Goal: Task Accomplishment & Management: Use online tool/utility

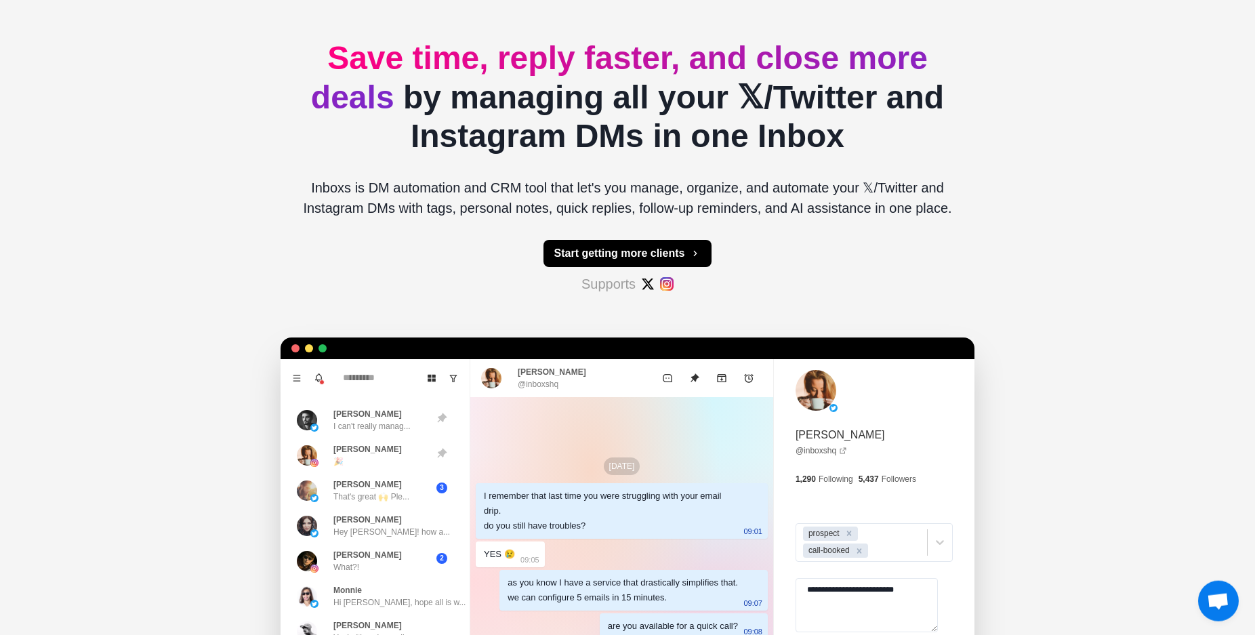
scroll to position [112, 0]
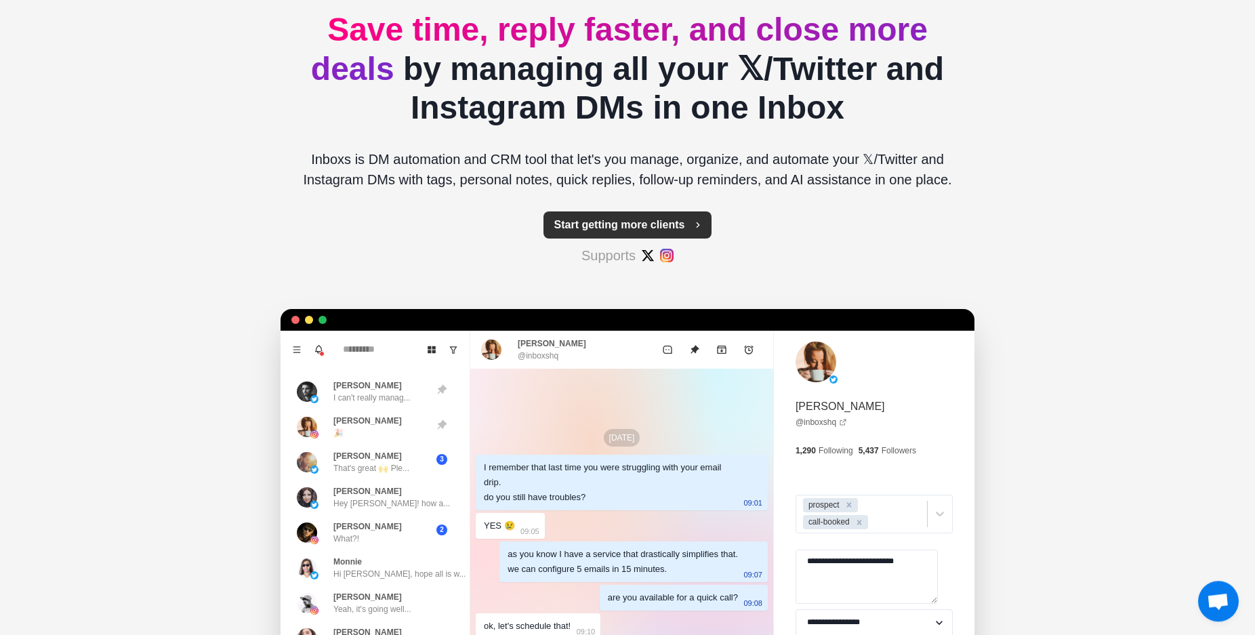
click at [641, 228] on button "Start getting more clients" at bounding box center [628, 224] width 169 height 27
type textarea "*"
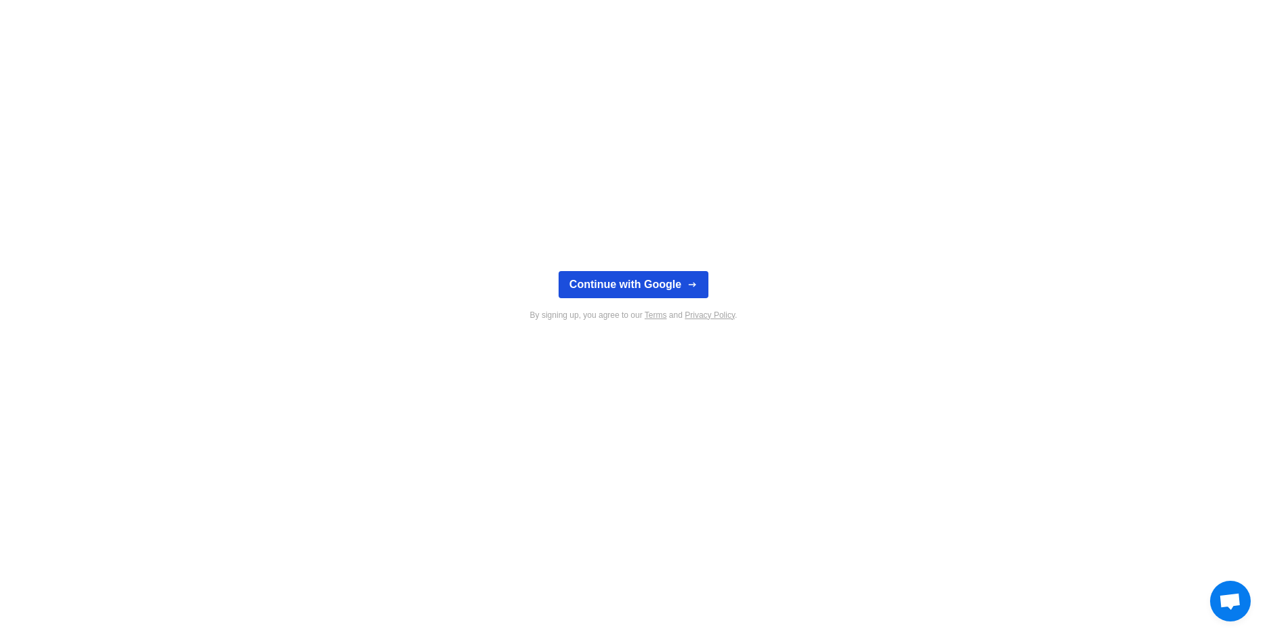
click at [615, 275] on button "Continue with Google" at bounding box center [633, 284] width 150 height 27
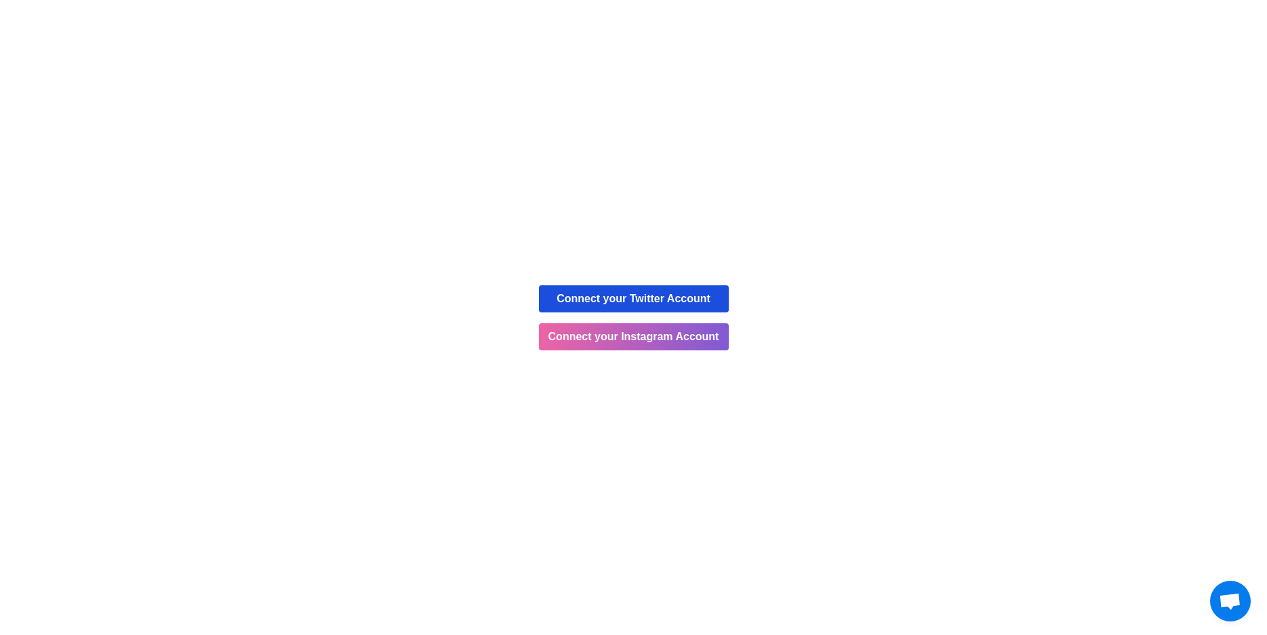
click at [670, 302] on button "Connect your Twitter Account" at bounding box center [634, 298] width 190 height 27
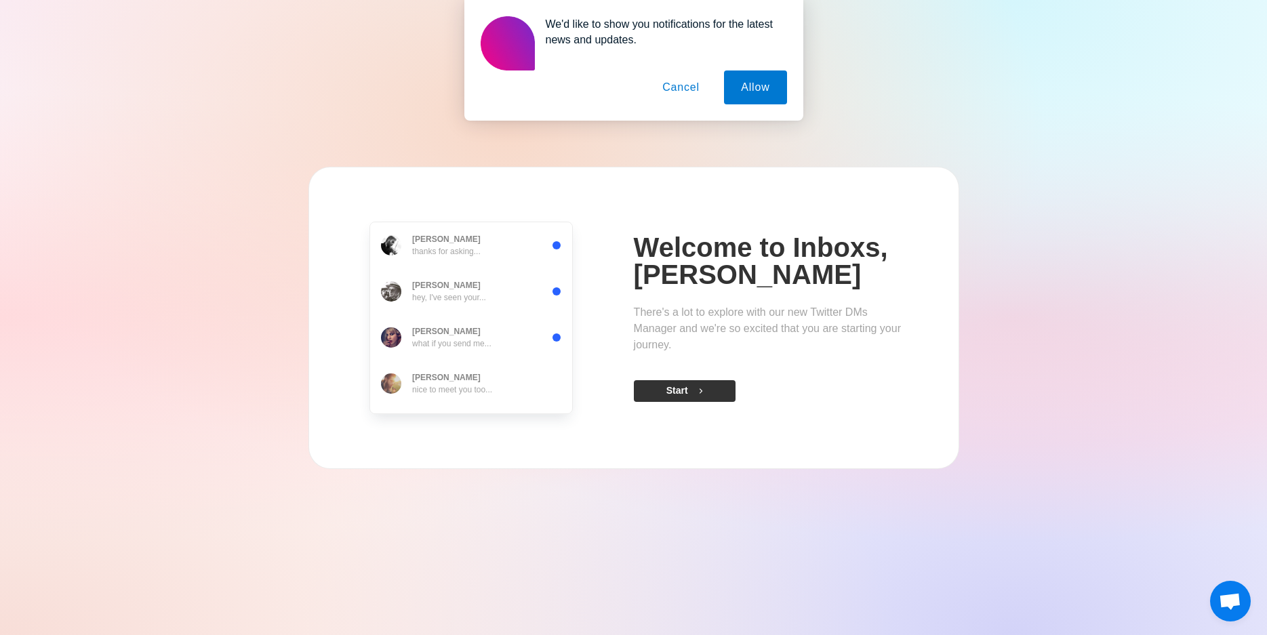
click at [687, 392] on button "Start" at bounding box center [685, 391] width 102 height 22
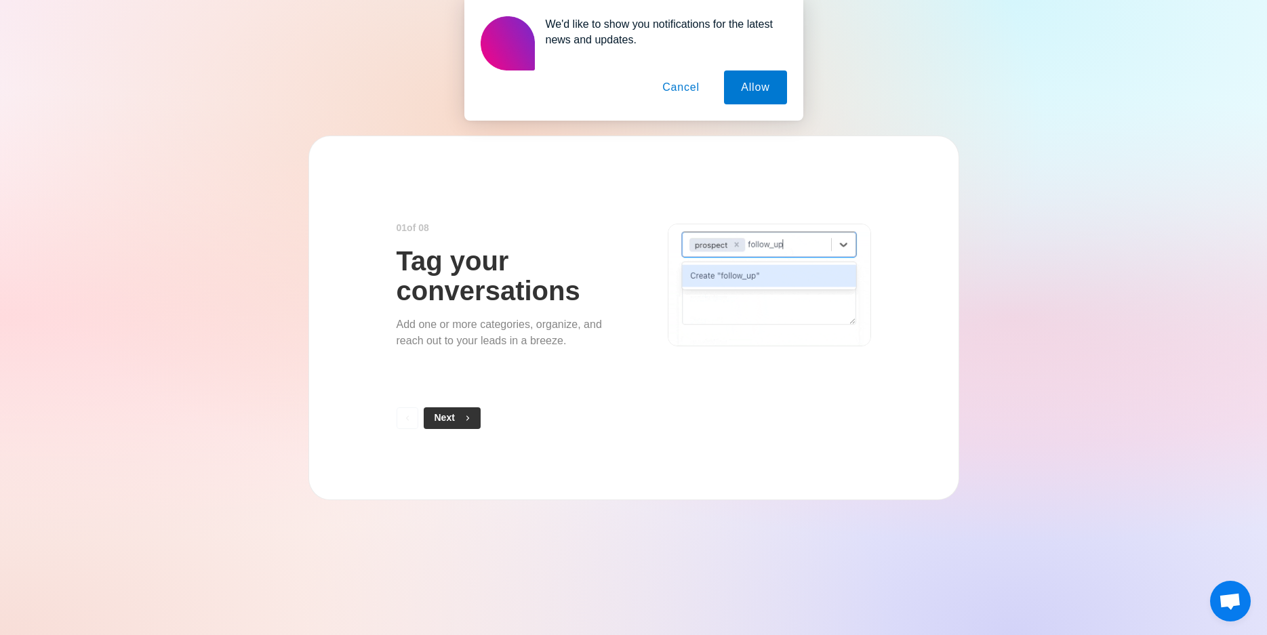
click at [454, 422] on button "Next" at bounding box center [452, 418] width 57 height 22
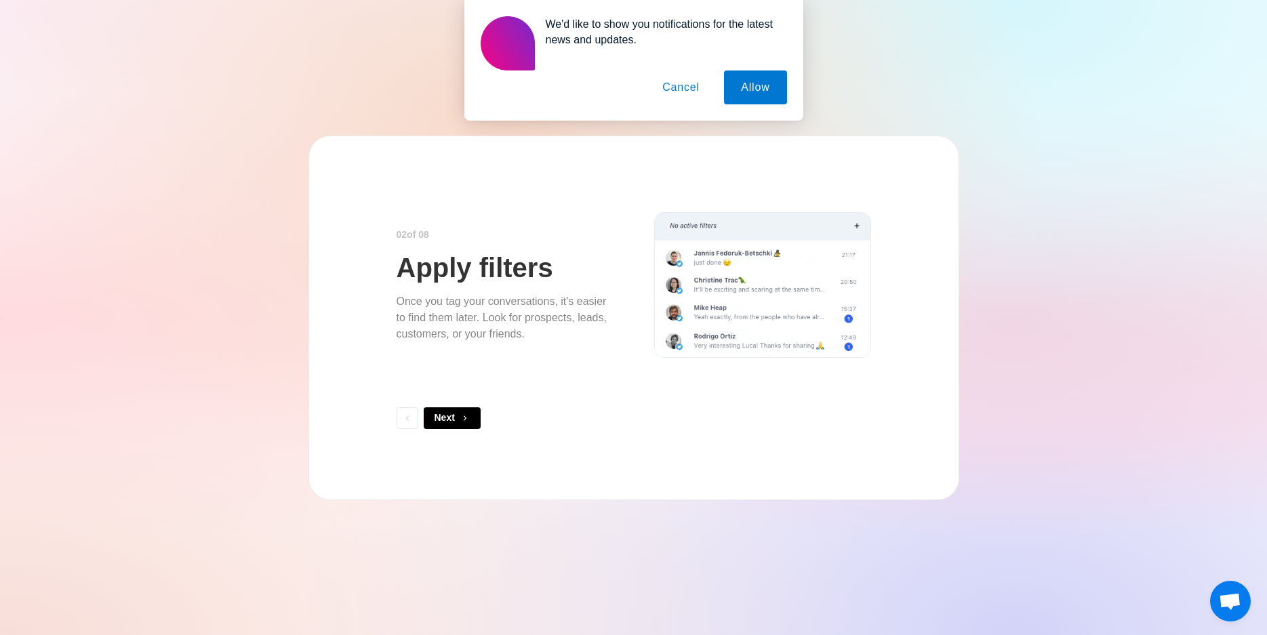
click at [454, 422] on button "Next" at bounding box center [452, 418] width 57 height 22
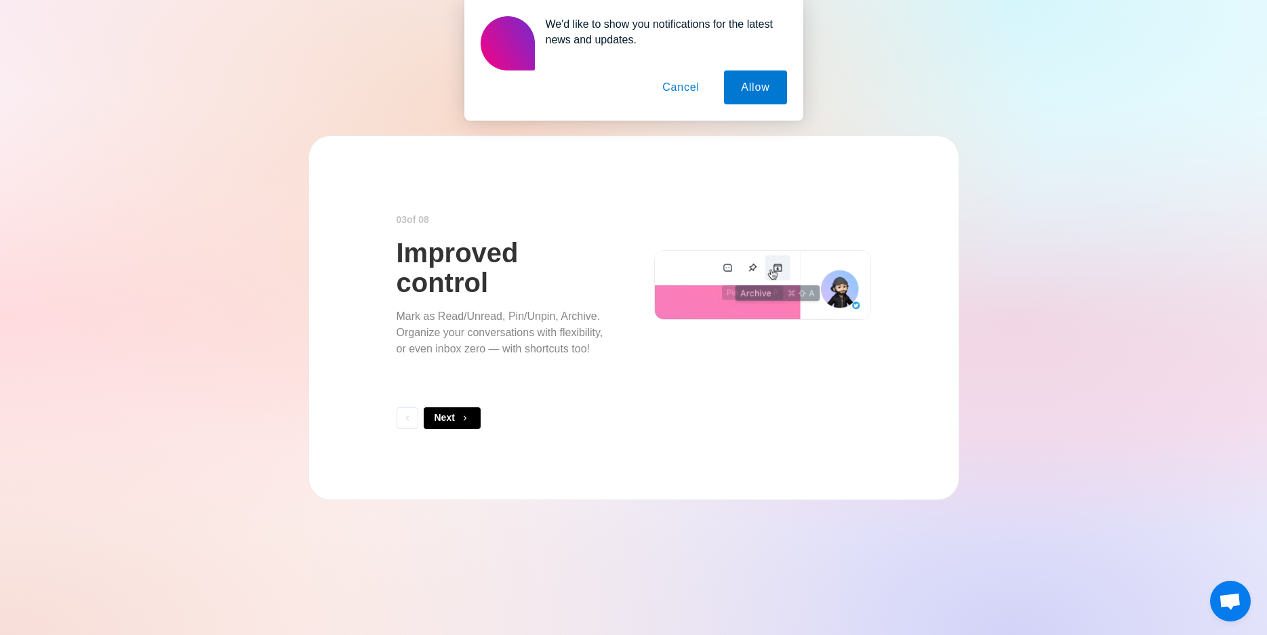
click at [454, 422] on button "Next" at bounding box center [452, 418] width 57 height 22
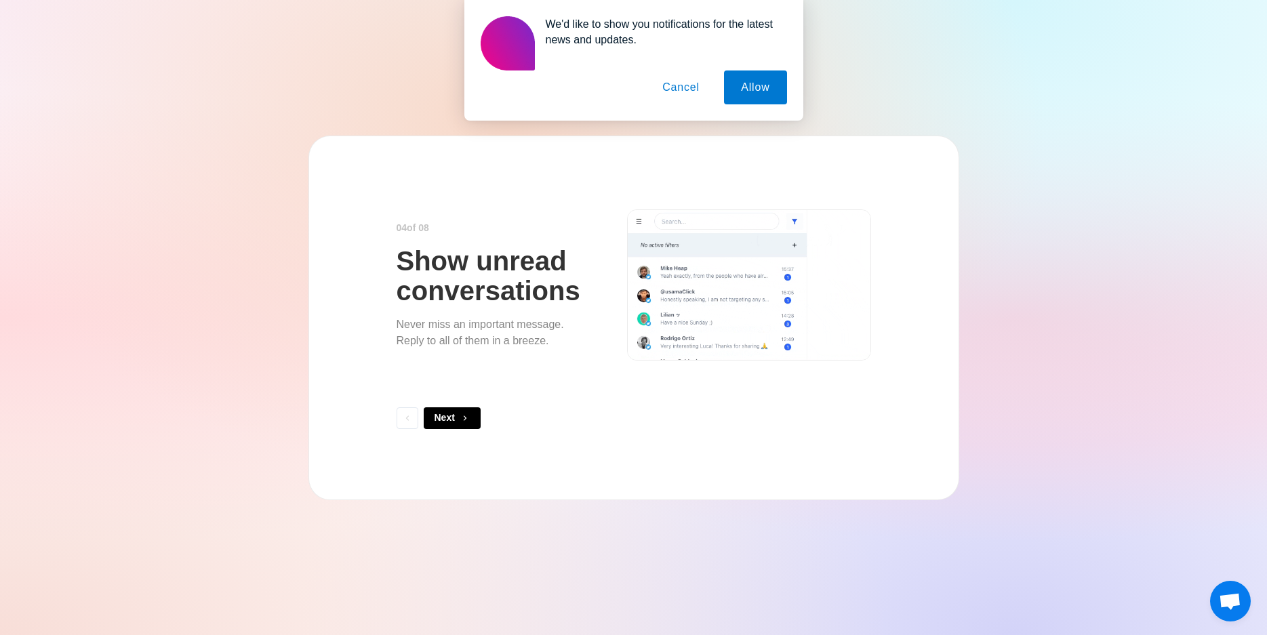
click at [454, 422] on button "Next" at bounding box center [452, 418] width 57 height 22
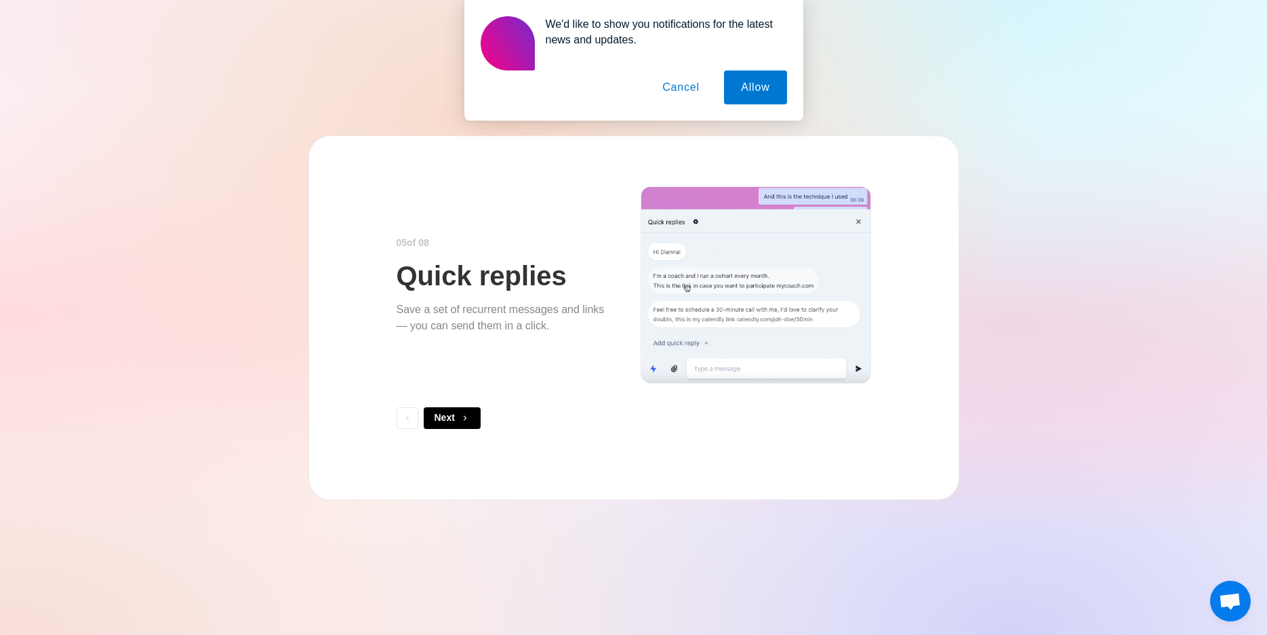
click at [454, 422] on button "Next" at bounding box center [452, 418] width 57 height 22
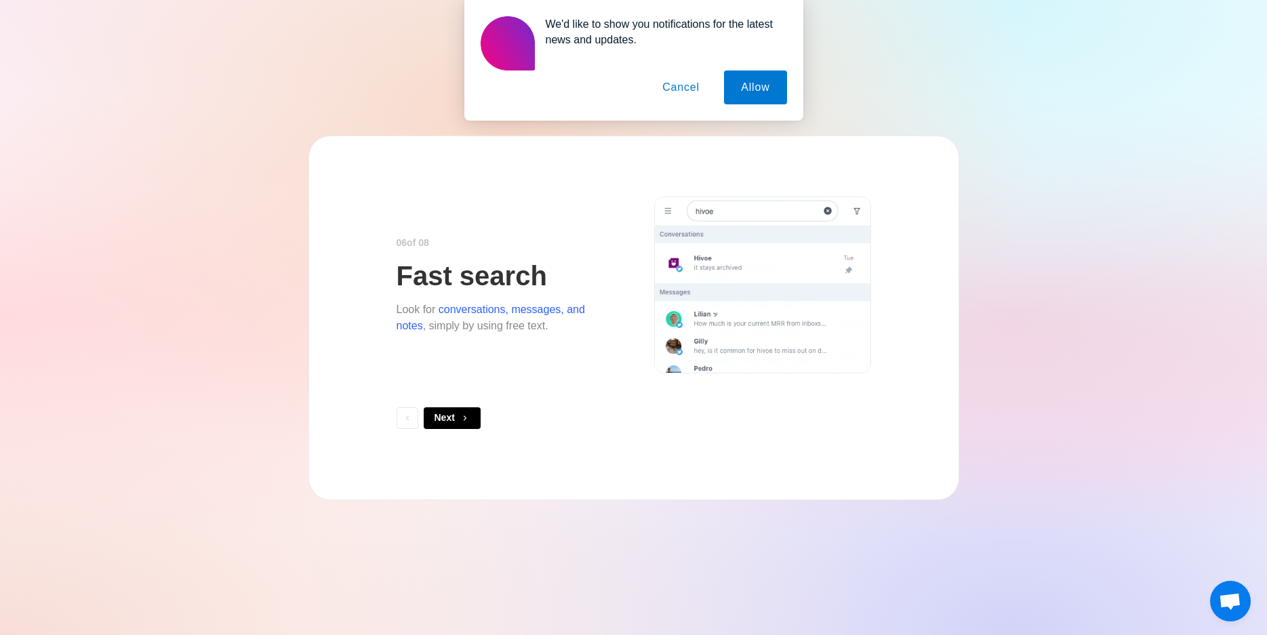
click at [454, 422] on button "Next" at bounding box center [452, 418] width 57 height 22
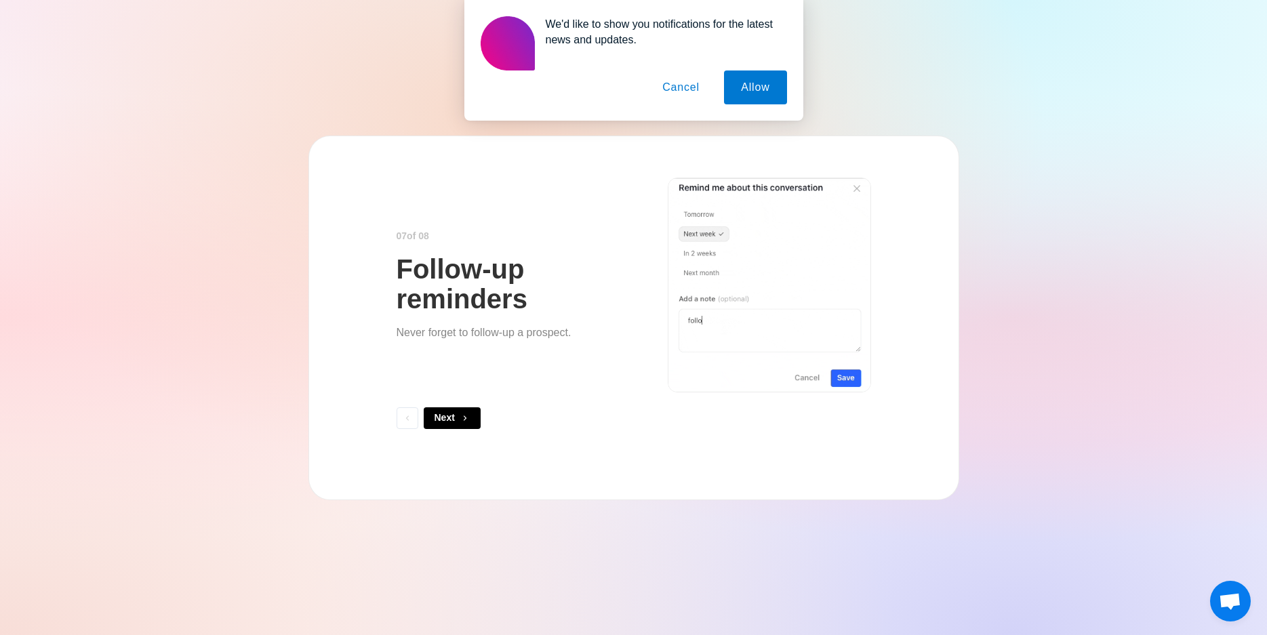
click at [454, 422] on button "Next" at bounding box center [452, 418] width 57 height 22
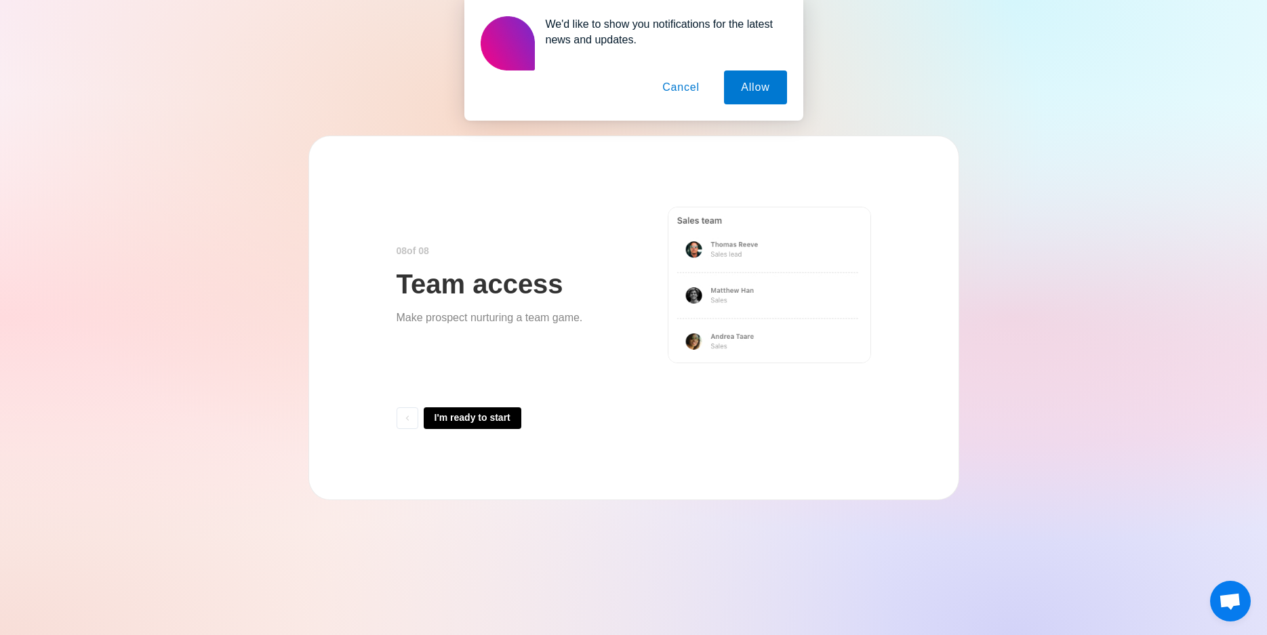
click at [454, 422] on button "I'm ready to start" at bounding box center [473, 418] width 98 height 22
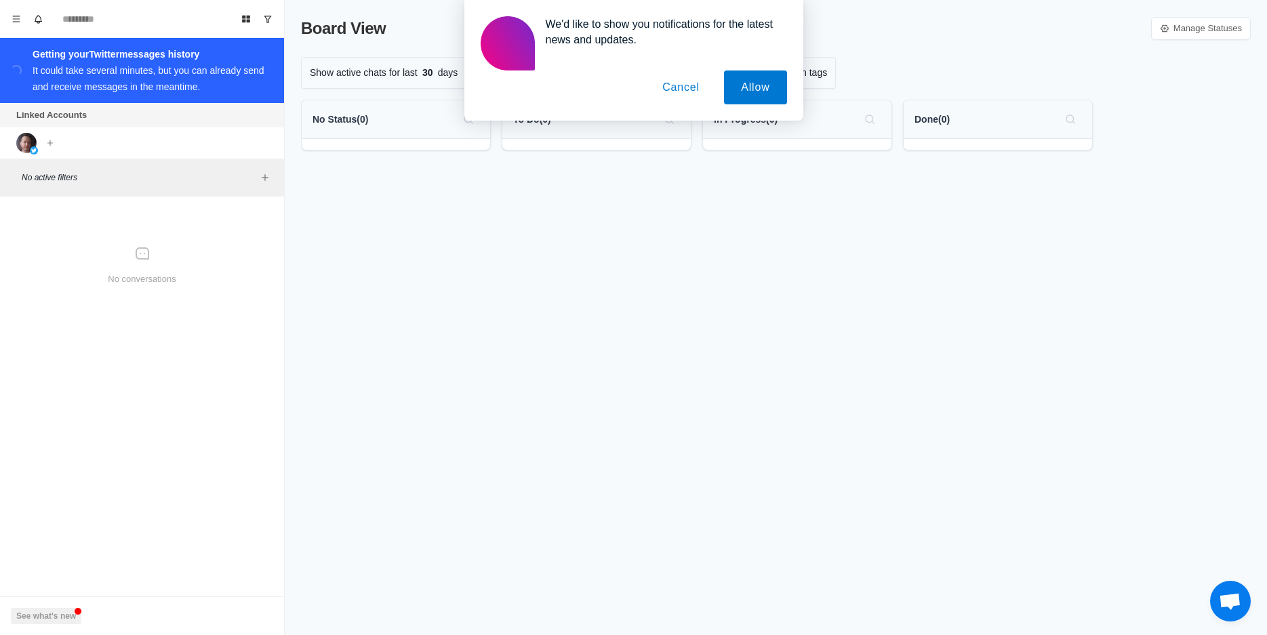
click at [686, 91] on button "Cancel" at bounding box center [680, 87] width 71 height 34
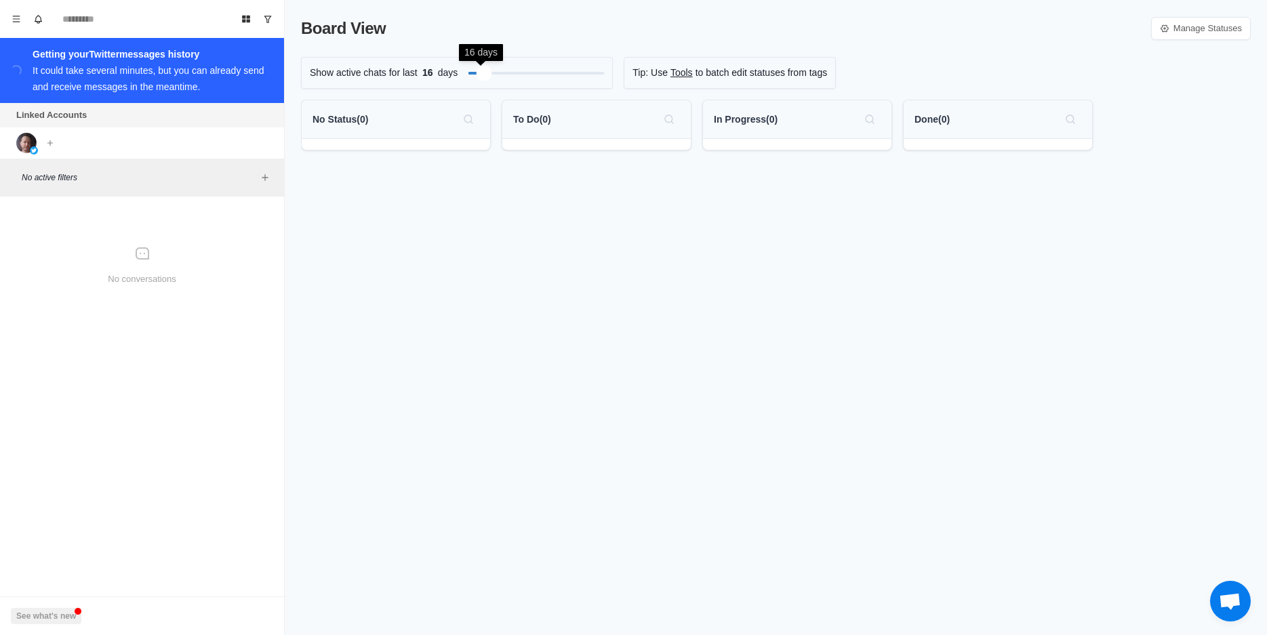
click at [481, 74] on div at bounding box center [536, 73] width 136 height 14
click at [464, 73] on div "Filter by activity days" at bounding box center [469, 73] width 16 height 16
click at [29, 142] on img at bounding box center [26, 143] width 20 height 20
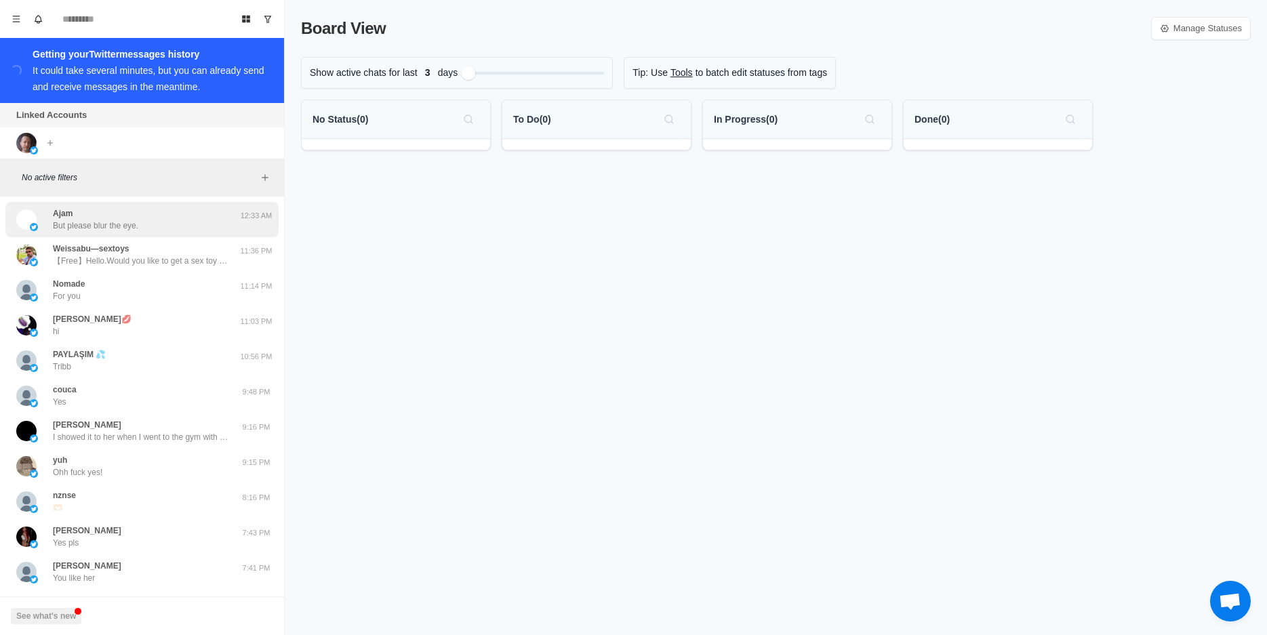
click at [119, 225] on p "But please blur the eye." at bounding box center [95, 226] width 85 height 12
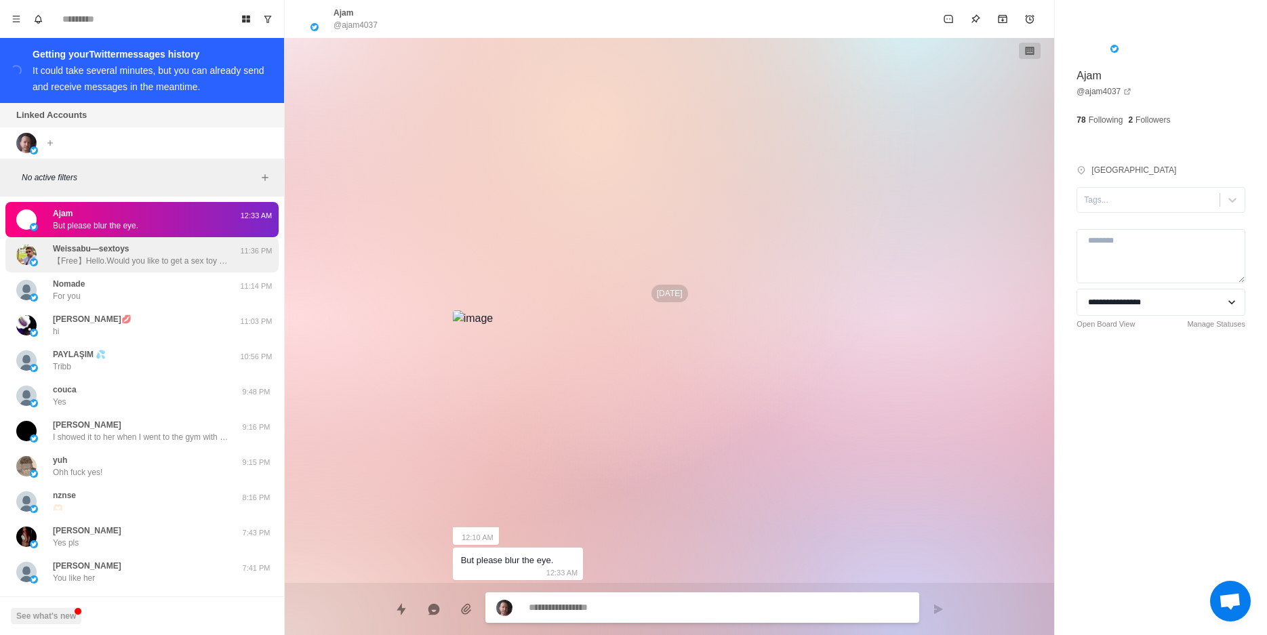
click at [146, 257] on p "【Free】Hello.Would you like to get a sex toy for free in exchange for a review?B…" at bounding box center [141, 261] width 176 height 12
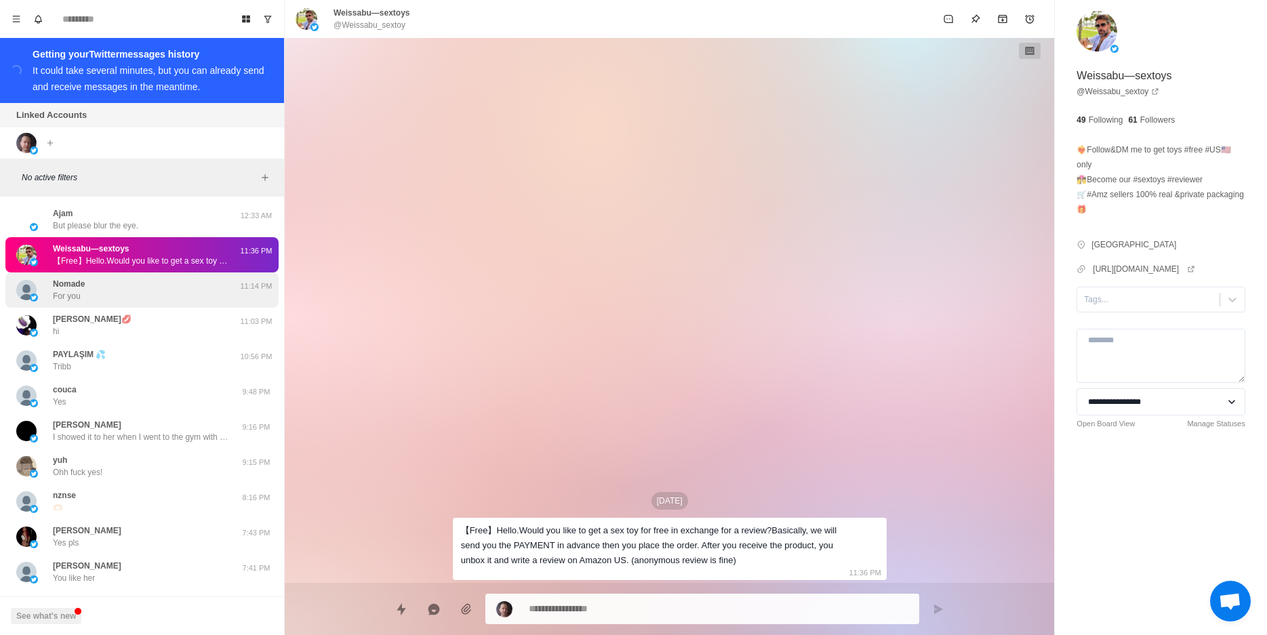
click at [145, 293] on div "Nomade For you" at bounding box center [127, 290] width 223 height 24
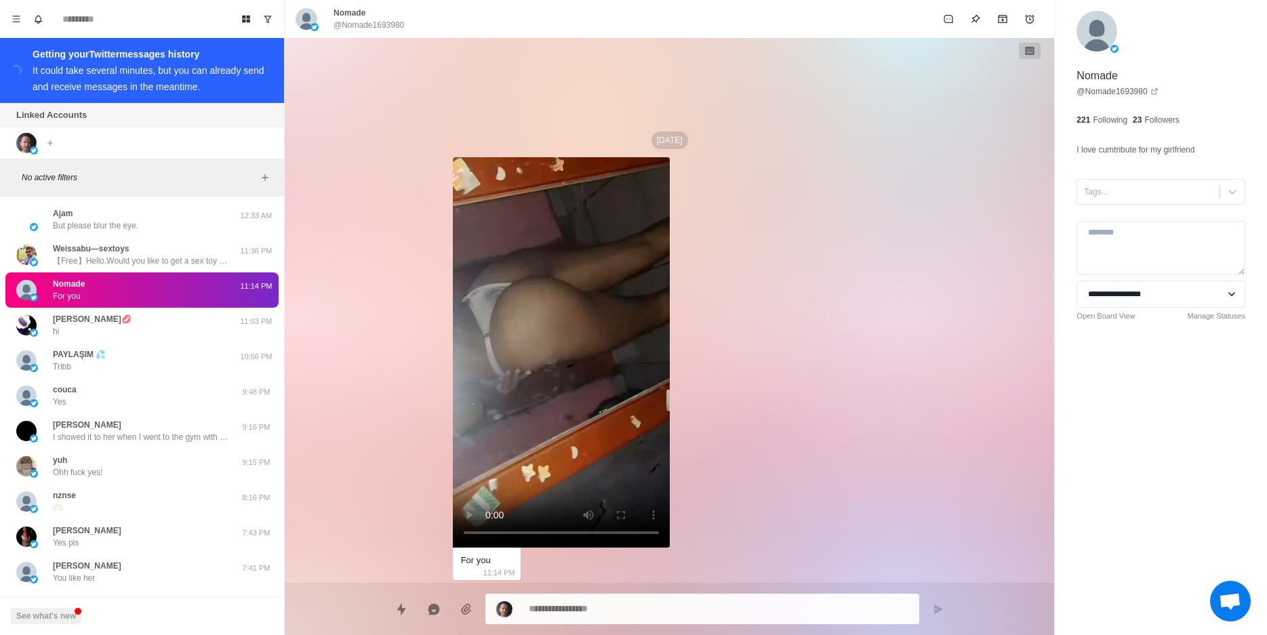
scroll to position [400, 0]
type textarea "*"
click at [168, 234] on div "Ajam But please blur the eye. 12:33 AM" at bounding box center [141, 219] width 273 height 35
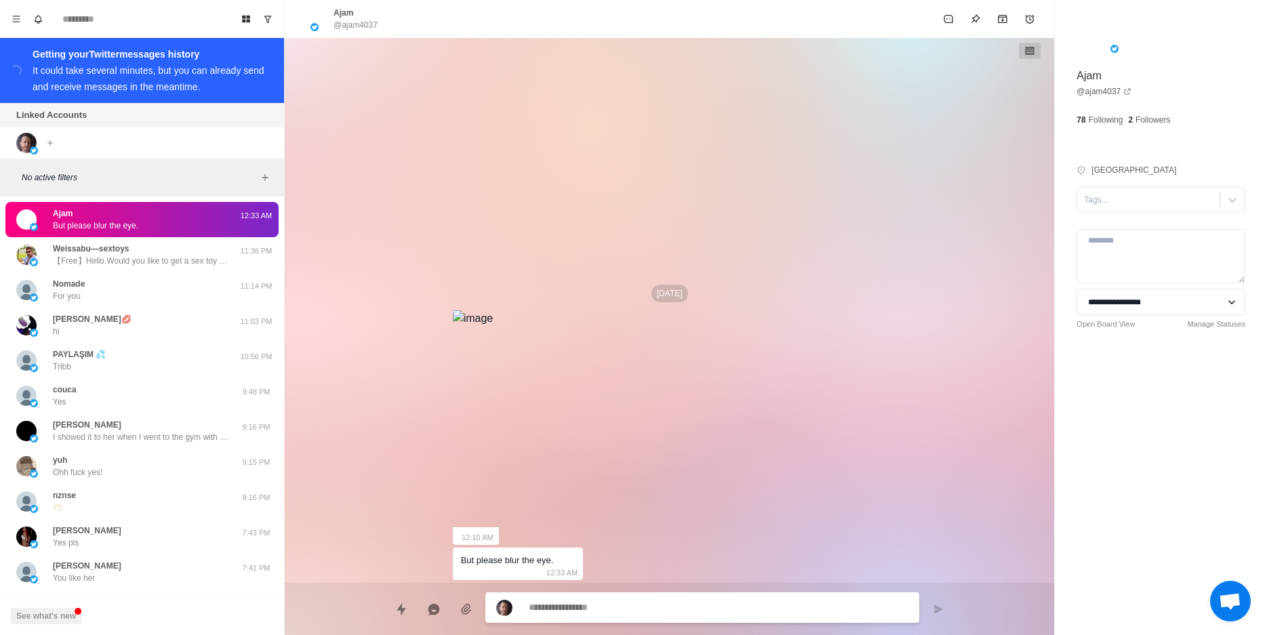
scroll to position [0, 0]
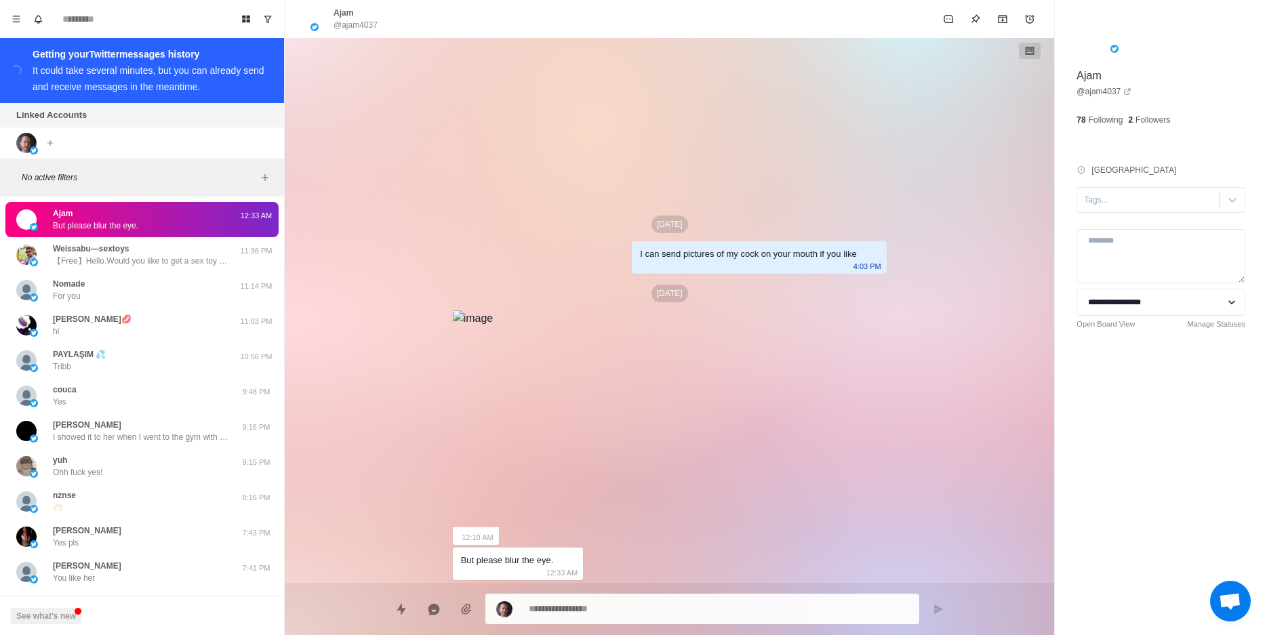
click at [740, 358] on div "[DATE] I can send pictures of my cock on your mouth if you like 4:03 PM [DATE] …" at bounding box center [670, 310] width 434 height 545
click at [186, 333] on div "[PERSON_NAME]💋 hi" at bounding box center [127, 325] width 223 height 24
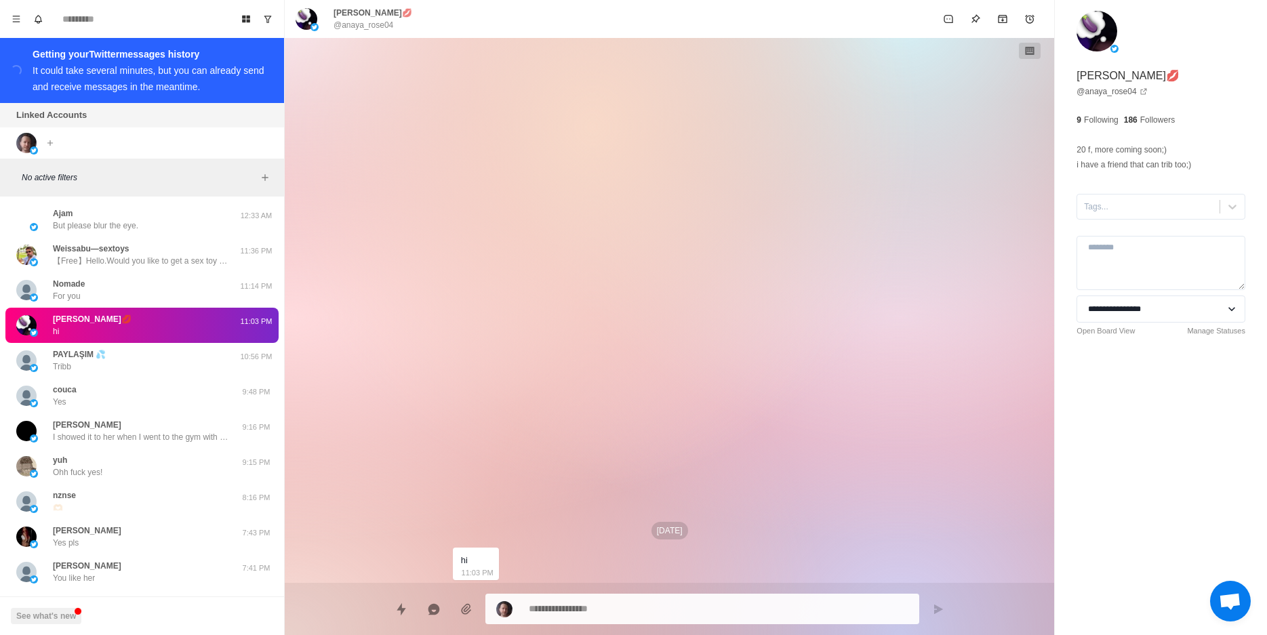
click at [686, 345] on div "[DATE] hi 11:03 PM" at bounding box center [670, 310] width 434 height 545
click at [170, 289] on div "Nomade For you" at bounding box center [127, 290] width 223 height 24
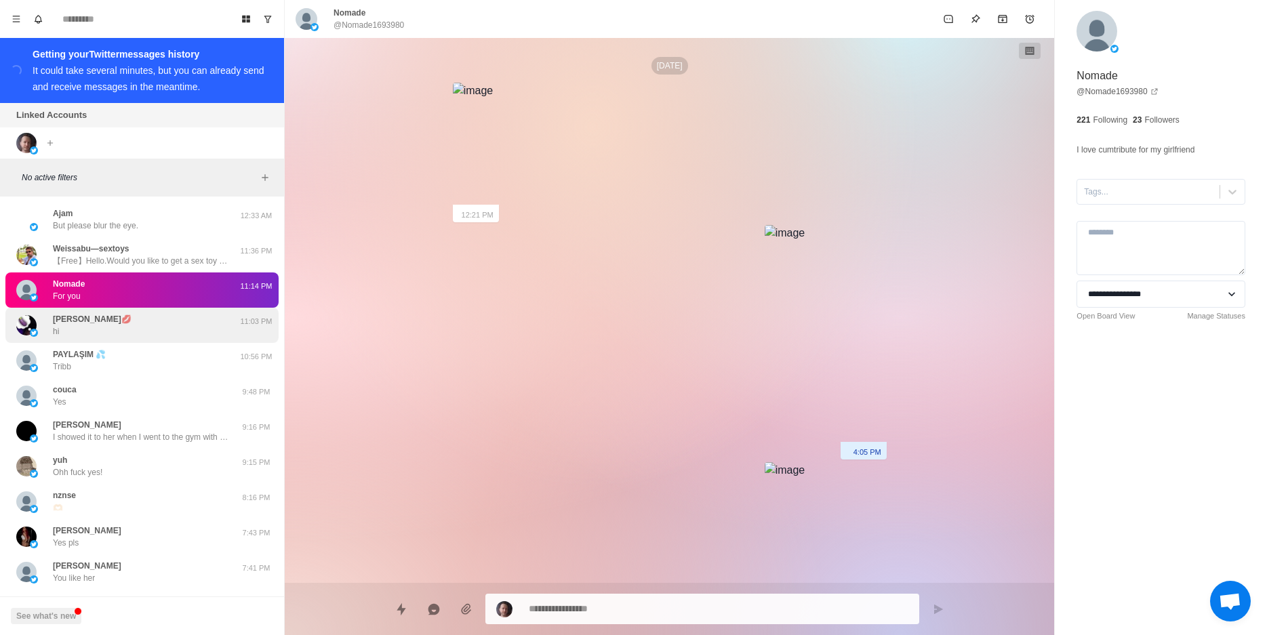
click at [186, 321] on div "[PERSON_NAME]💋 hi" at bounding box center [127, 325] width 223 height 24
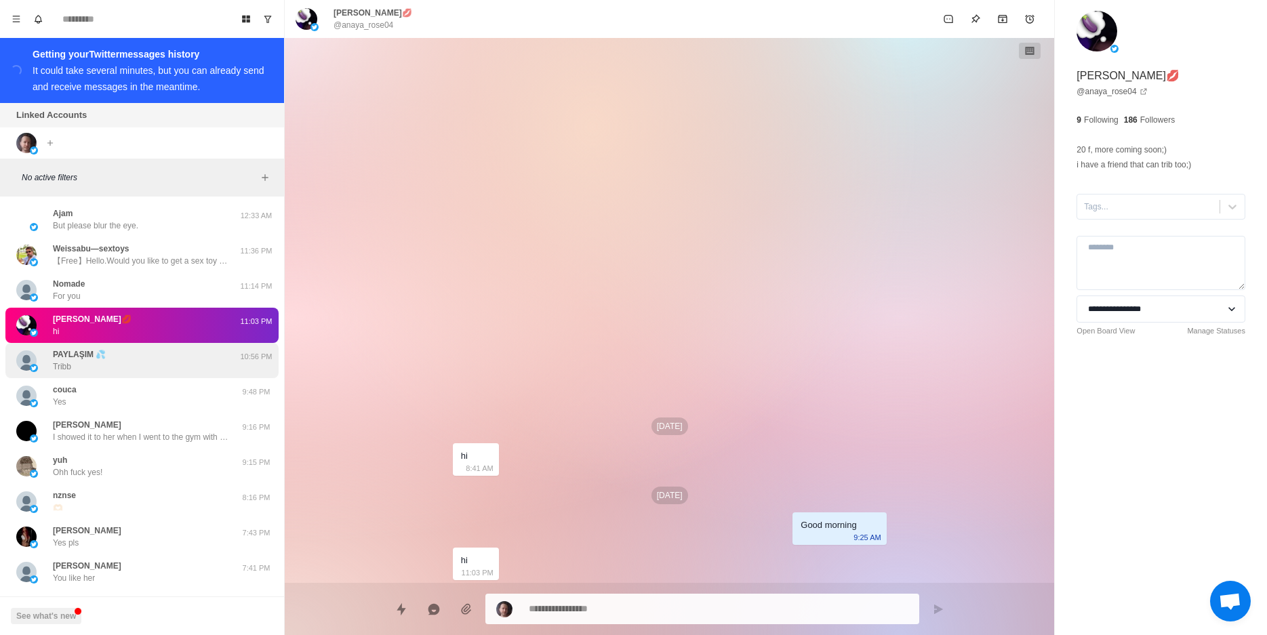
click at [153, 366] on div "PAYLAŞIM 💦 Tribb" at bounding box center [127, 360] width 223 height 24
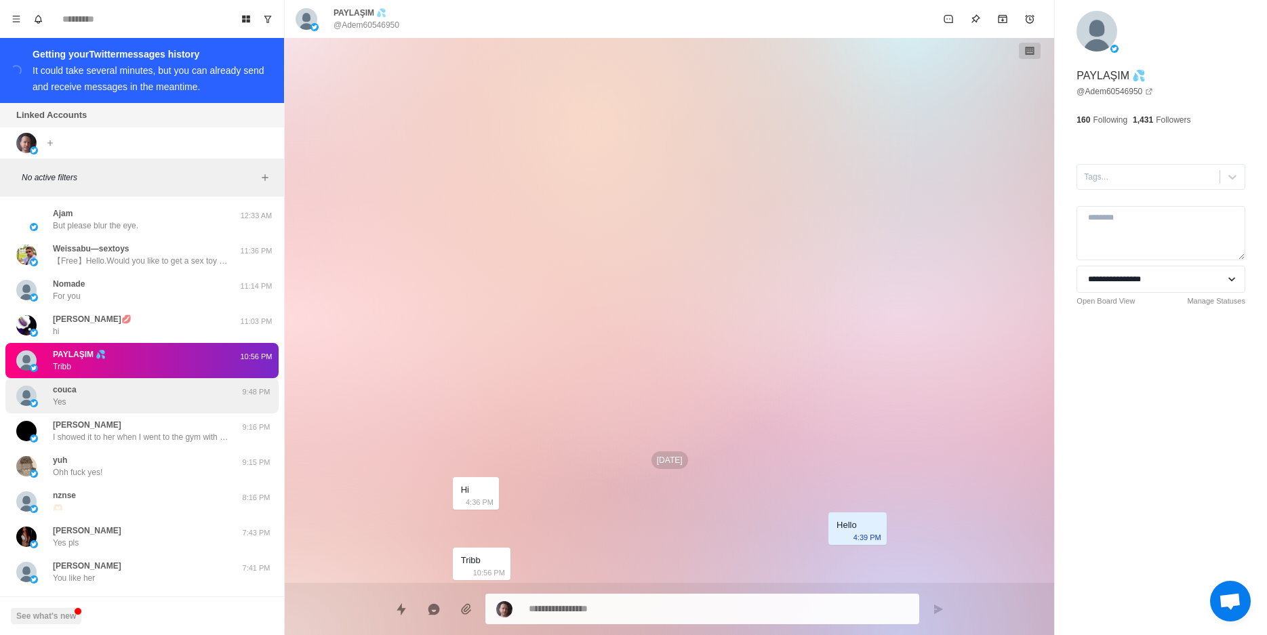
click at [167, 391] on div "couca Yes" at bounding box center [127, 396] width 223 height 24
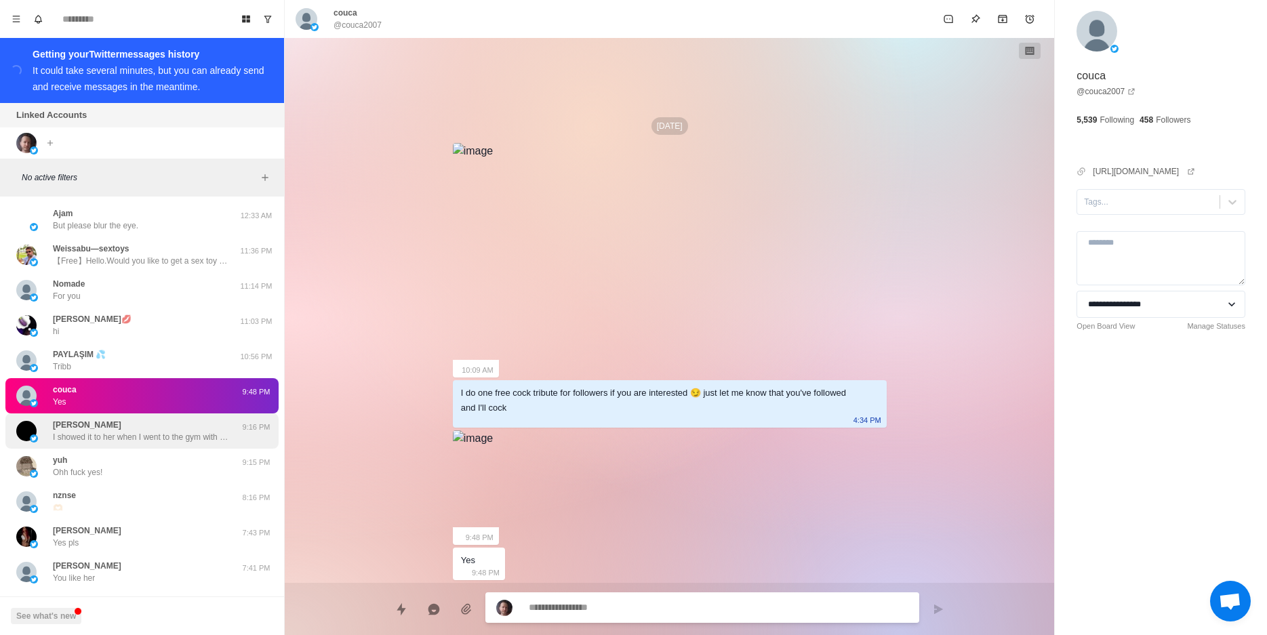
click at [152, 427] on div "[PERSON_NAME] showed it to her when I went to the gym with her, and she was sho…" at bounding box center [141, 431] width 176 height 24
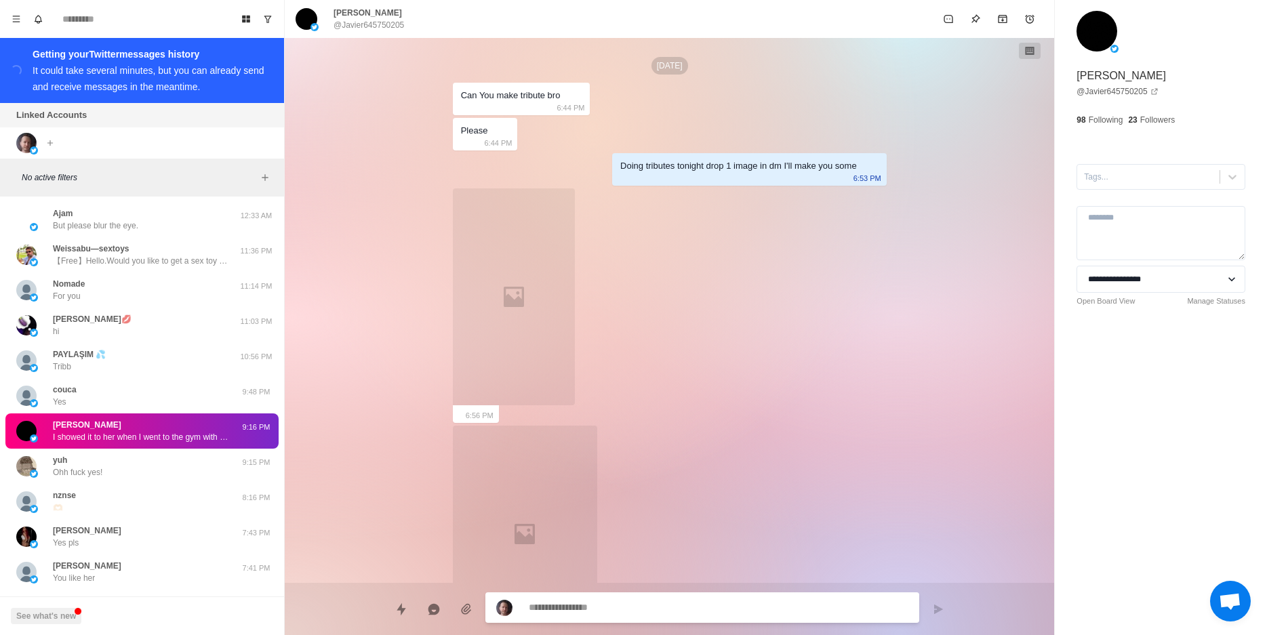
scroll to position [1151, 0]
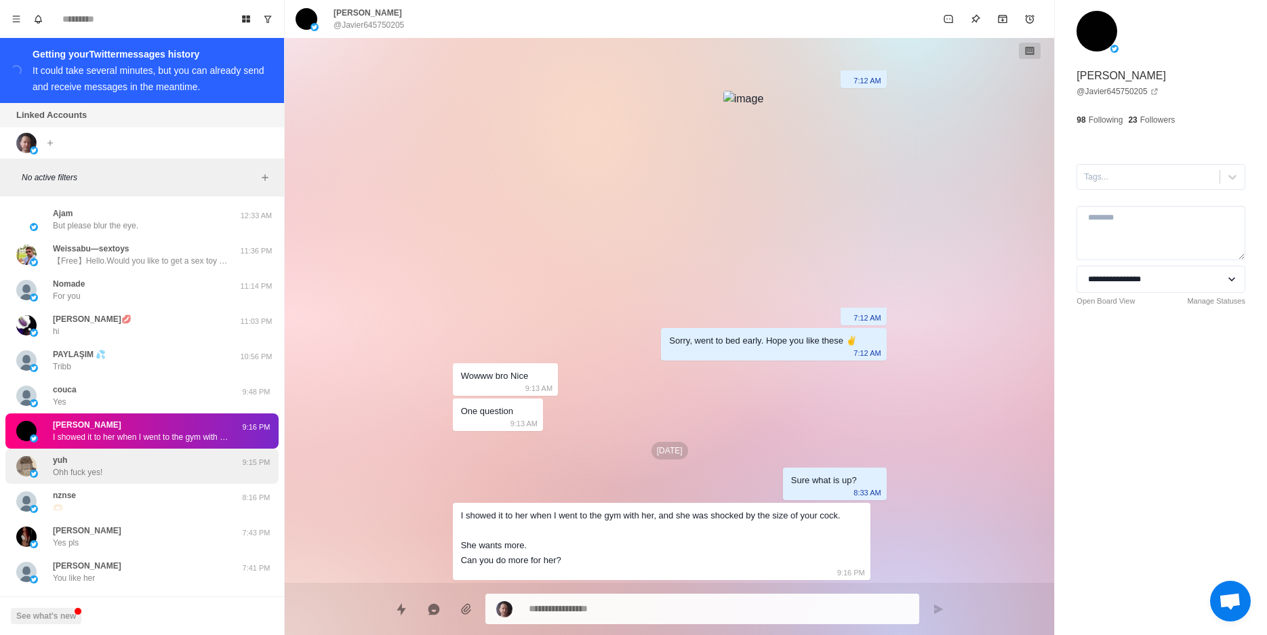
click at [140, 459] on div "yuh Ohh fuck yes!" at bounding box center [127, 466] width 223 height 24
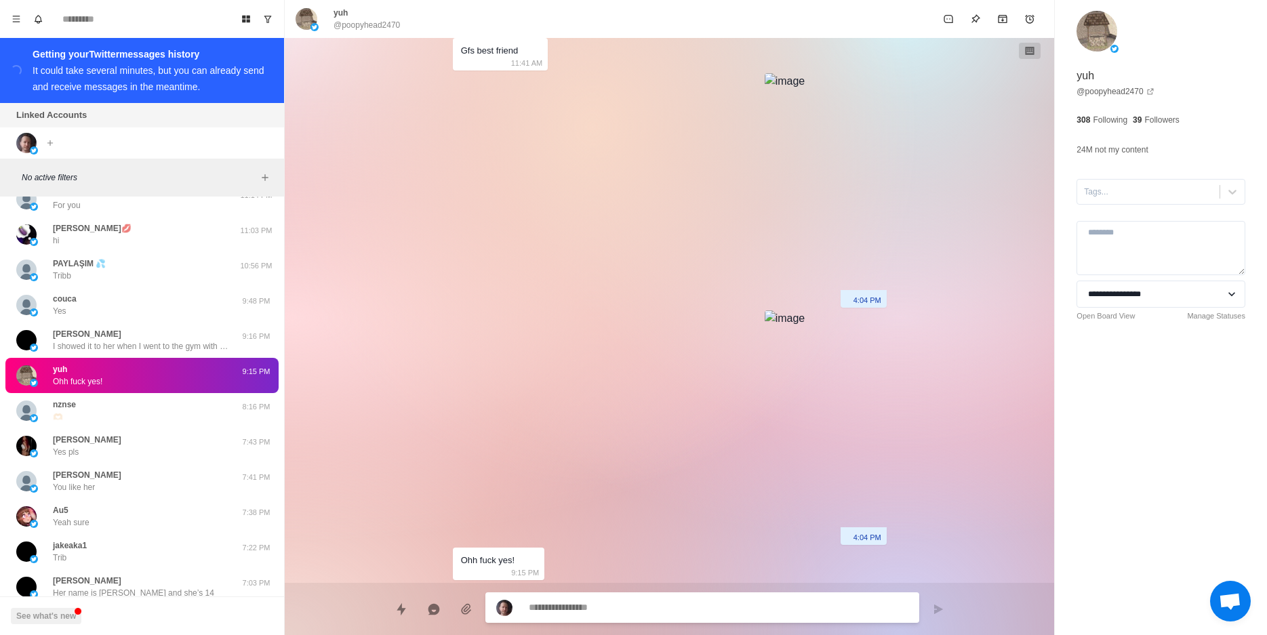
scroll to position [117, 0]
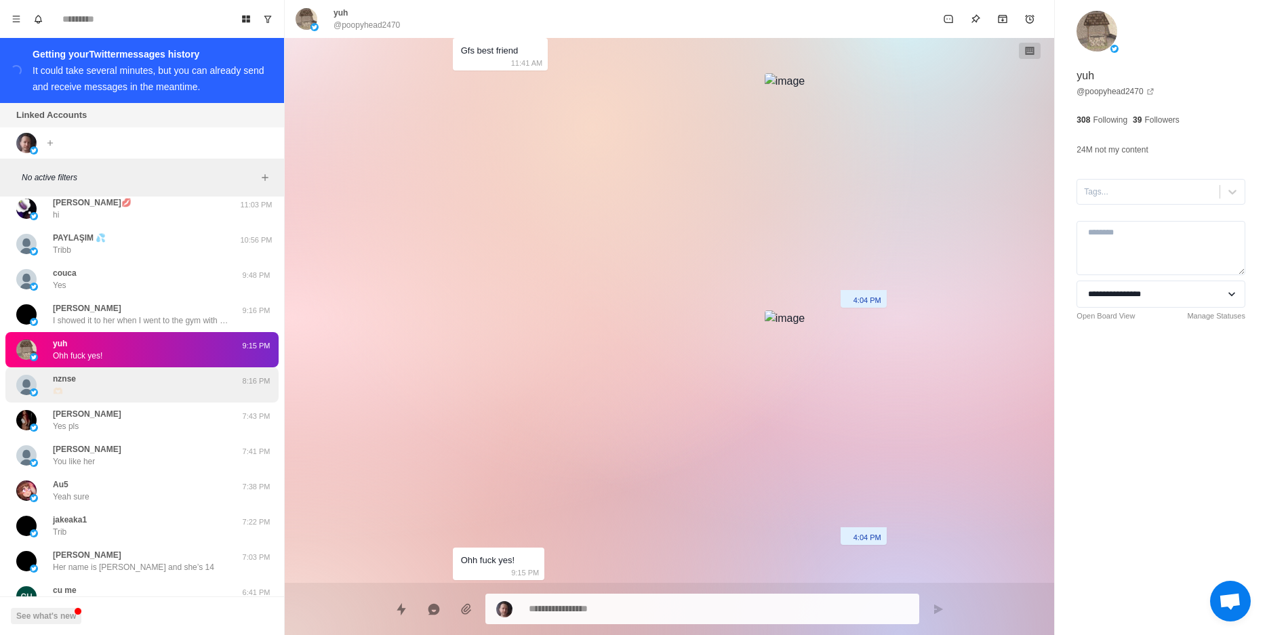
click at [136, 379] on div "nznse 🫶🏻" at bounding box center [127, 385] width 223 height 24
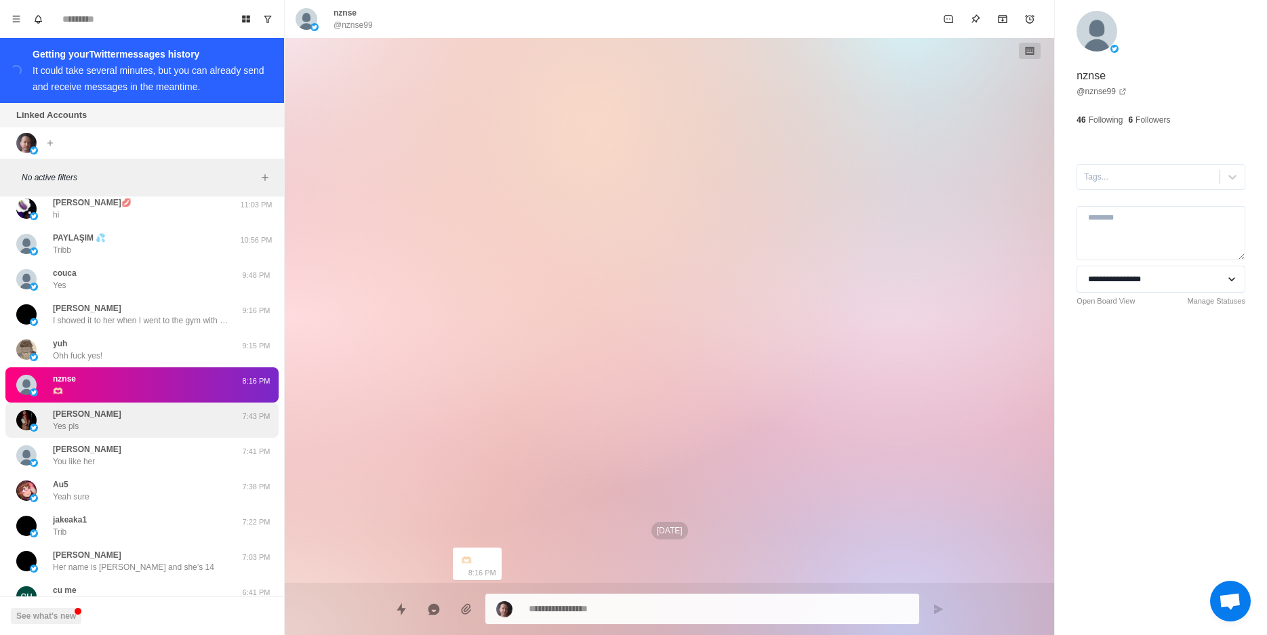
click at [141, 414] on div "[PERSON_NAME] Yes pls" at bounding box center [127, 420] width 223 height 24
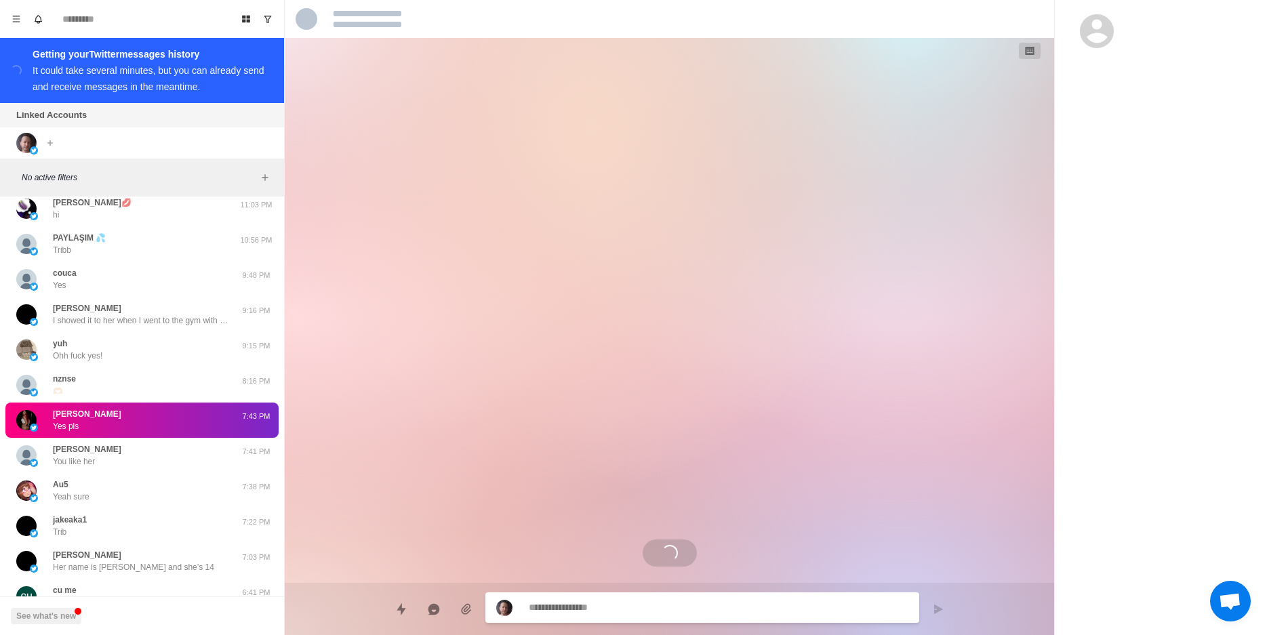
scroll to position [114, 0]
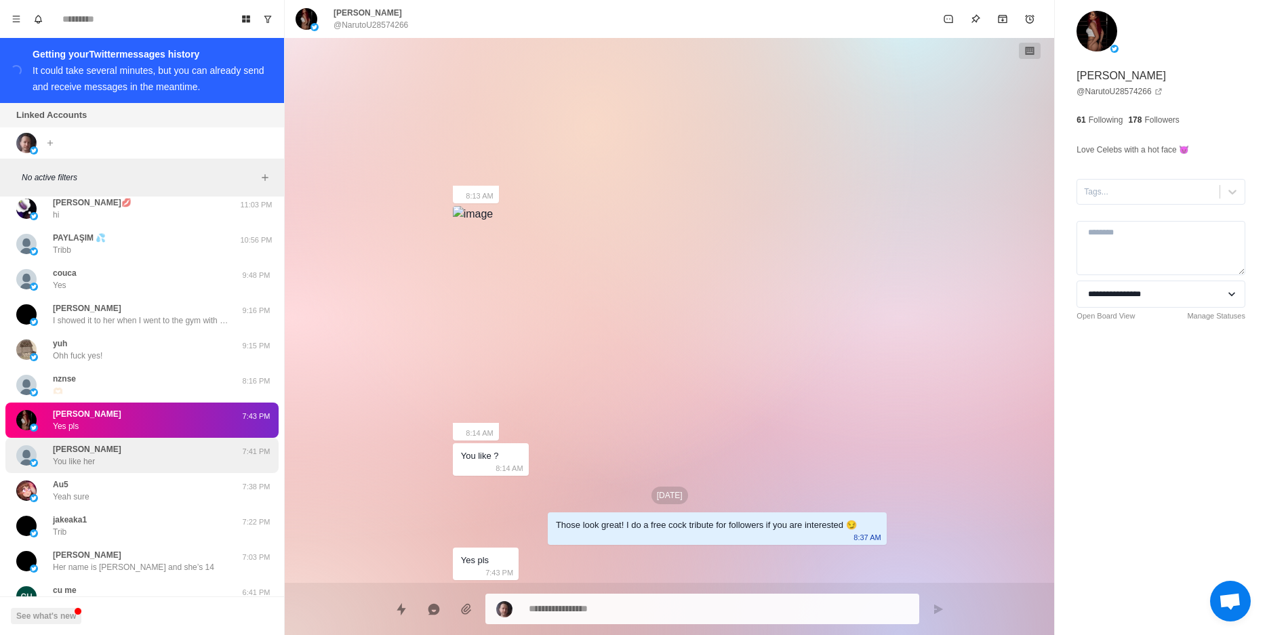
click at [153, 447] on div "[PERSON_NAME] You like her" at bounding box center [127, 455] width 223 height 24
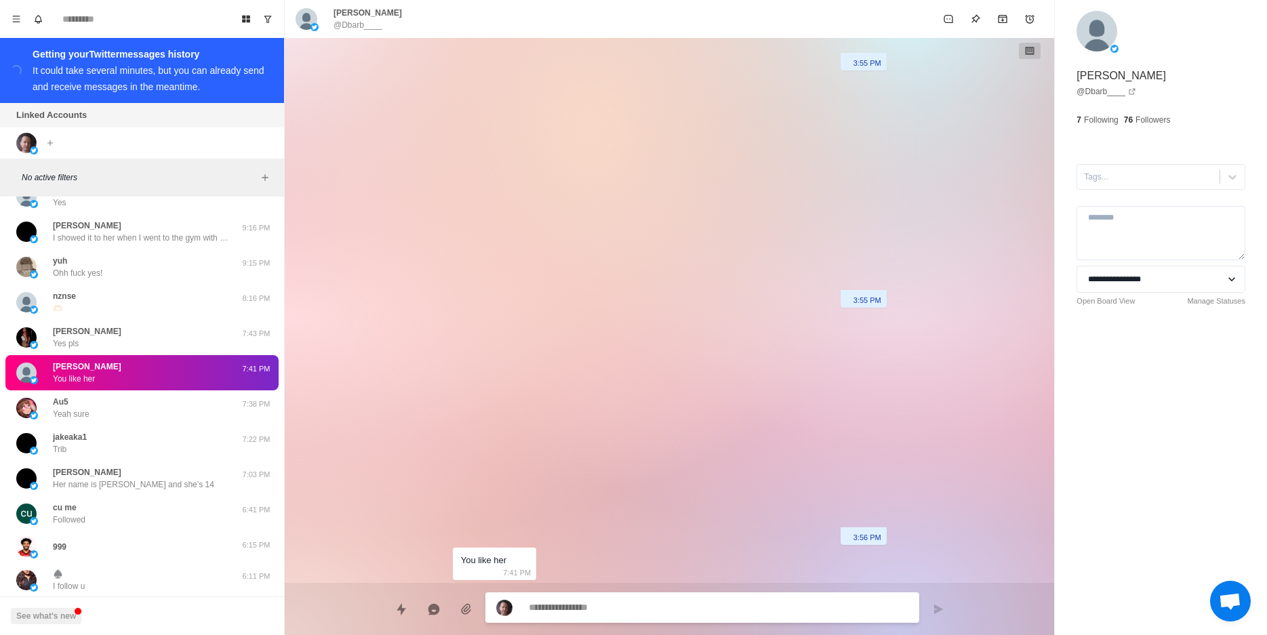
scroll to position [195, 0]
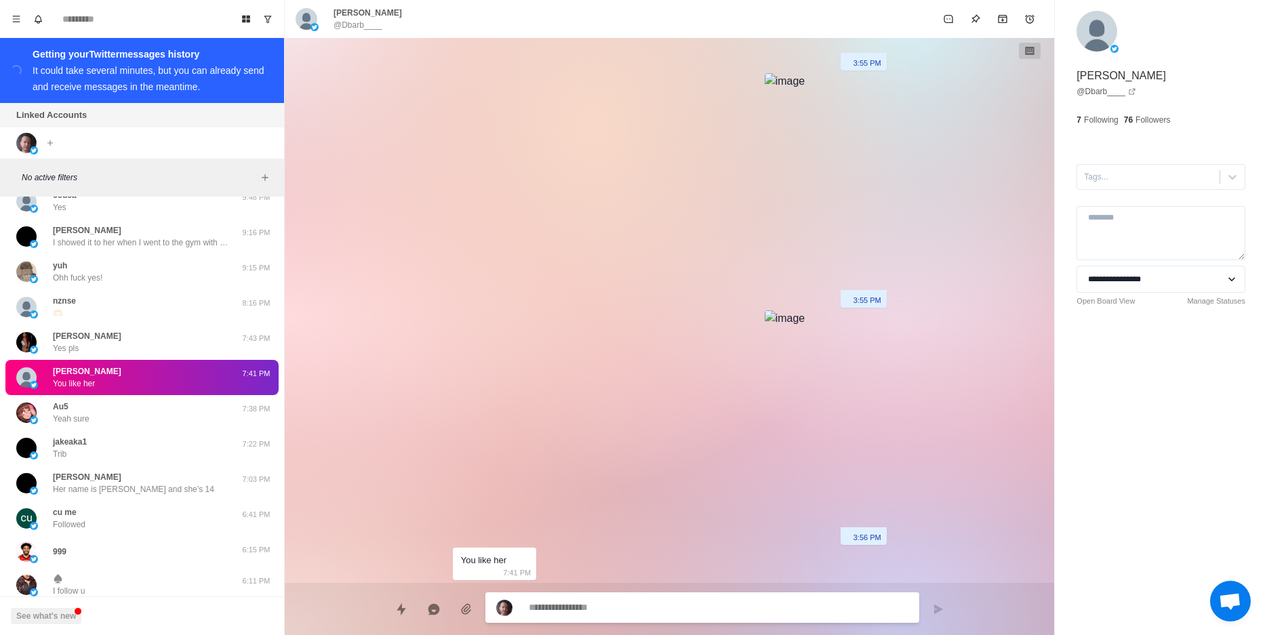
type textarea "*"
